Goal: Go to known website: Access a specific website the user already knows

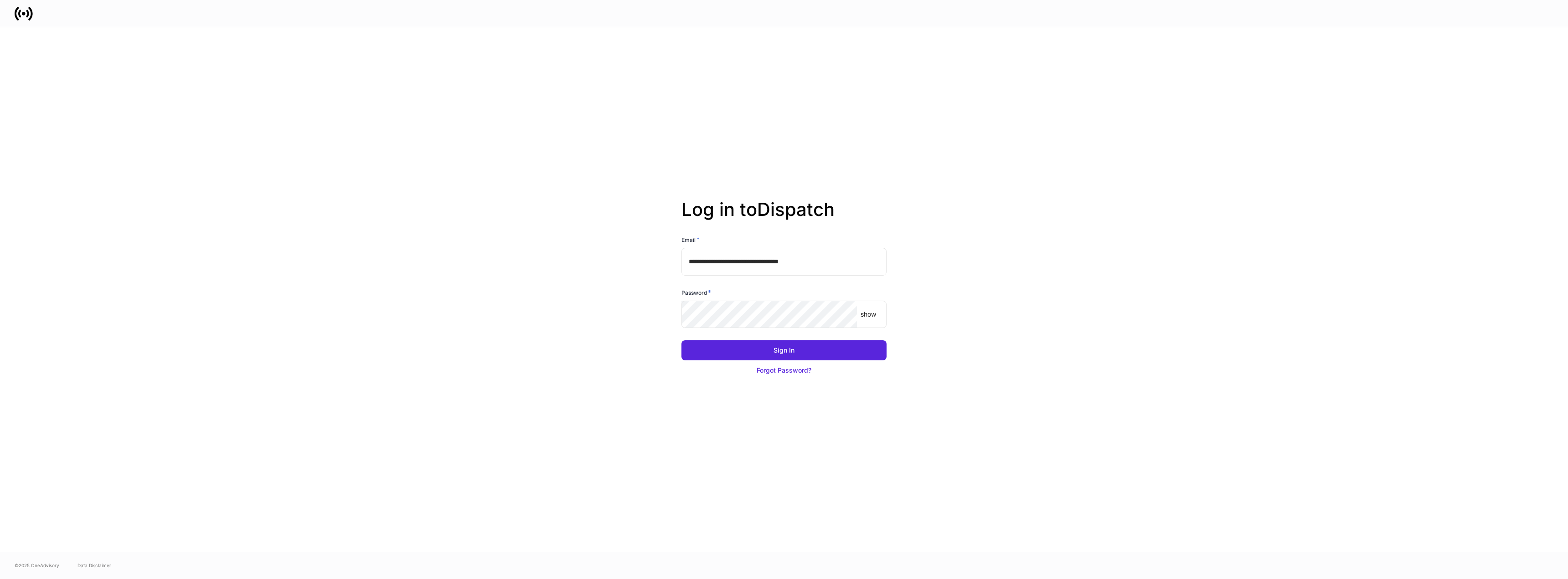
click at [739, 262] on input "**********" at bounding box center [783, 261] width 205 height 28
type input "**********"
click at [816, 347] on button "Sign In" at bounding box center [783, 349] width 205 height 20
